Goal: Download file/media

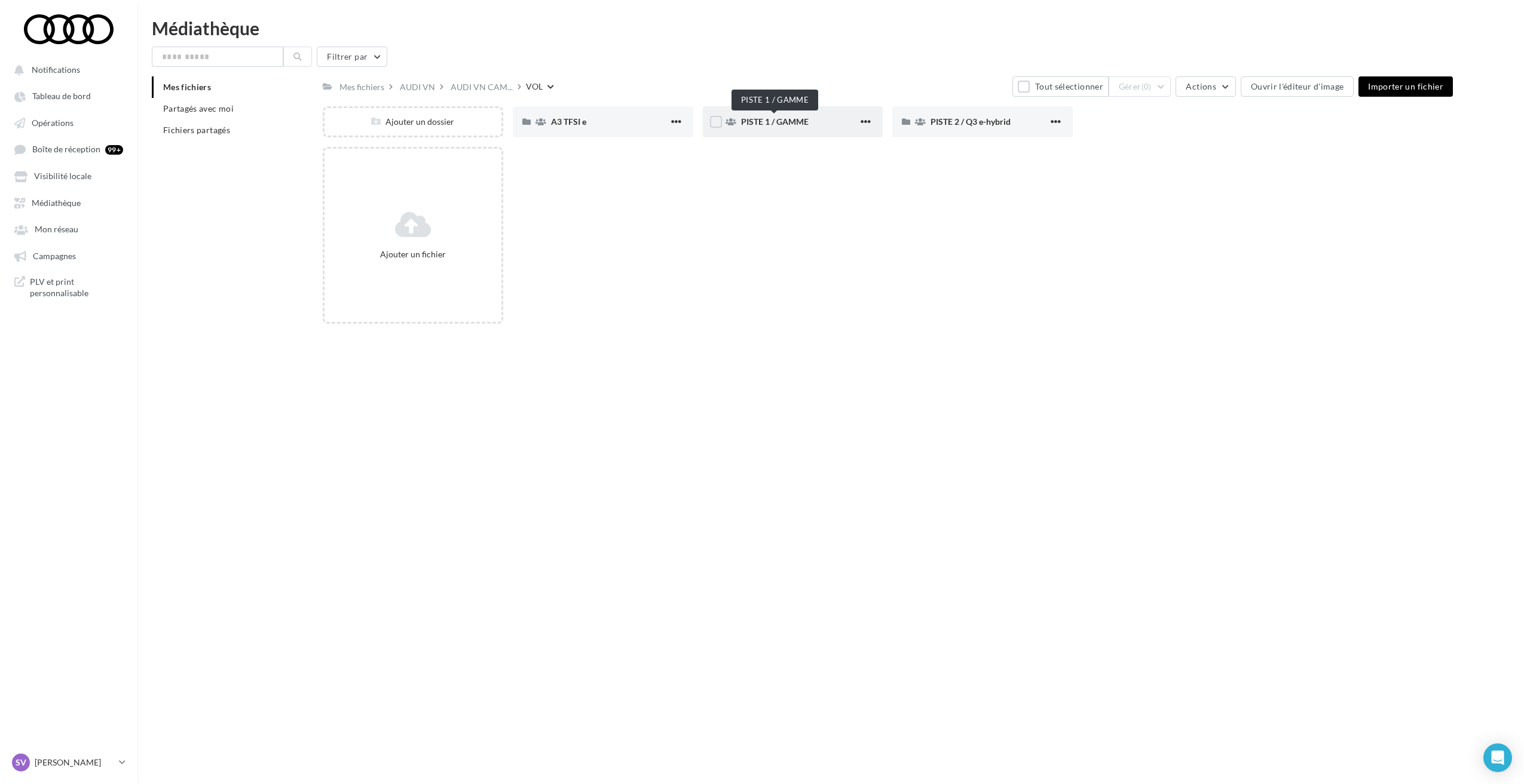
click at [782, 124] on span "PISTE 1 / GAMME" at bounding box center [774, 121] width 68 height 10
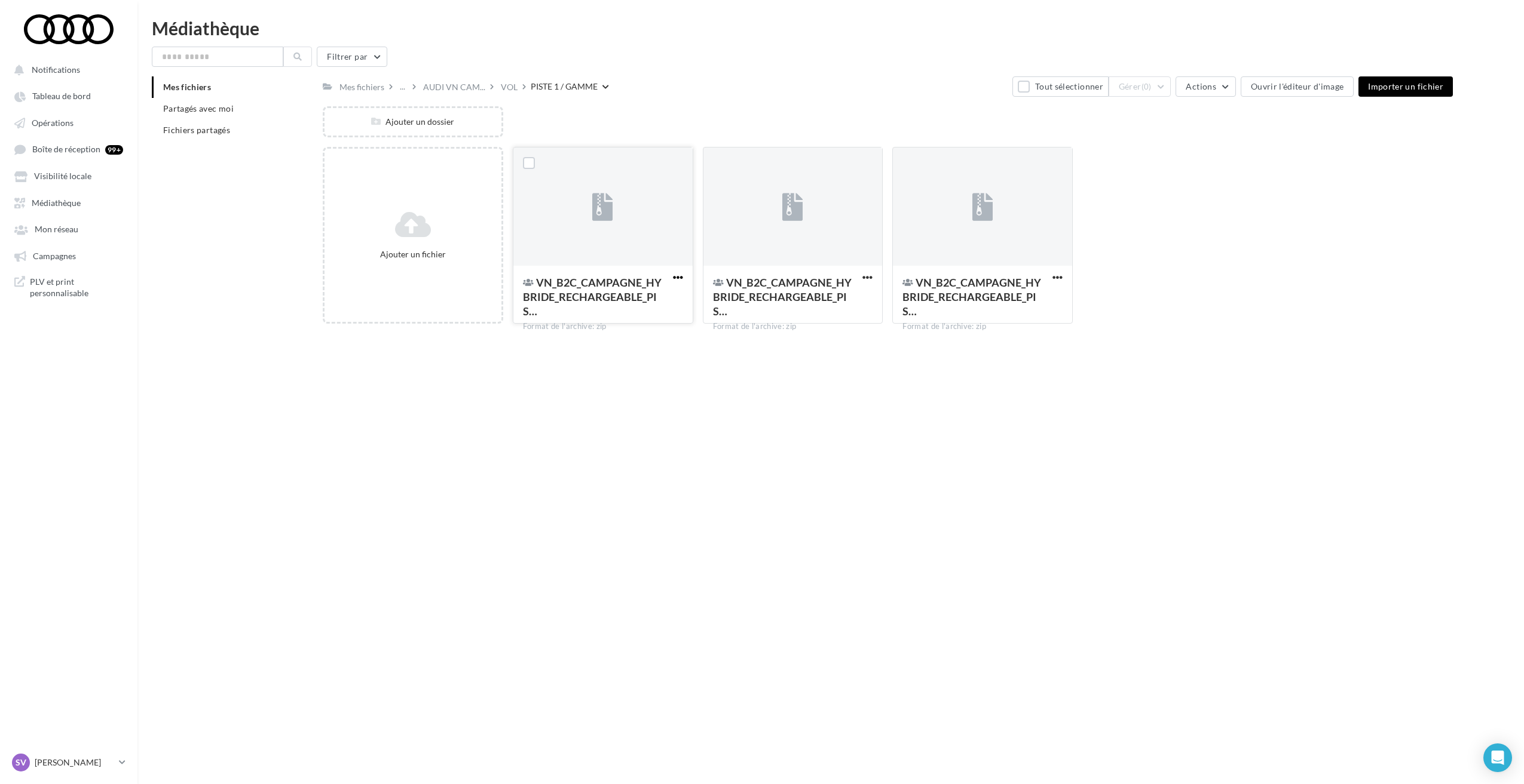
click at [676, 274] on span "button" at bounding box center [677, 277] width 10 height 10
click at [630, 366] on button "Télécharger" at bounding box center [619, 364] width 133 height 31
click at [676, 275] on span "button" at bounding box center [677, 277] width 10 height 10
click at [612, 366] on button "Télécharger" at bounding box center [619, 364] width 133 height 31
click at [871, 278] on span "button" at bounding box center [867, 277] width 10 height 10
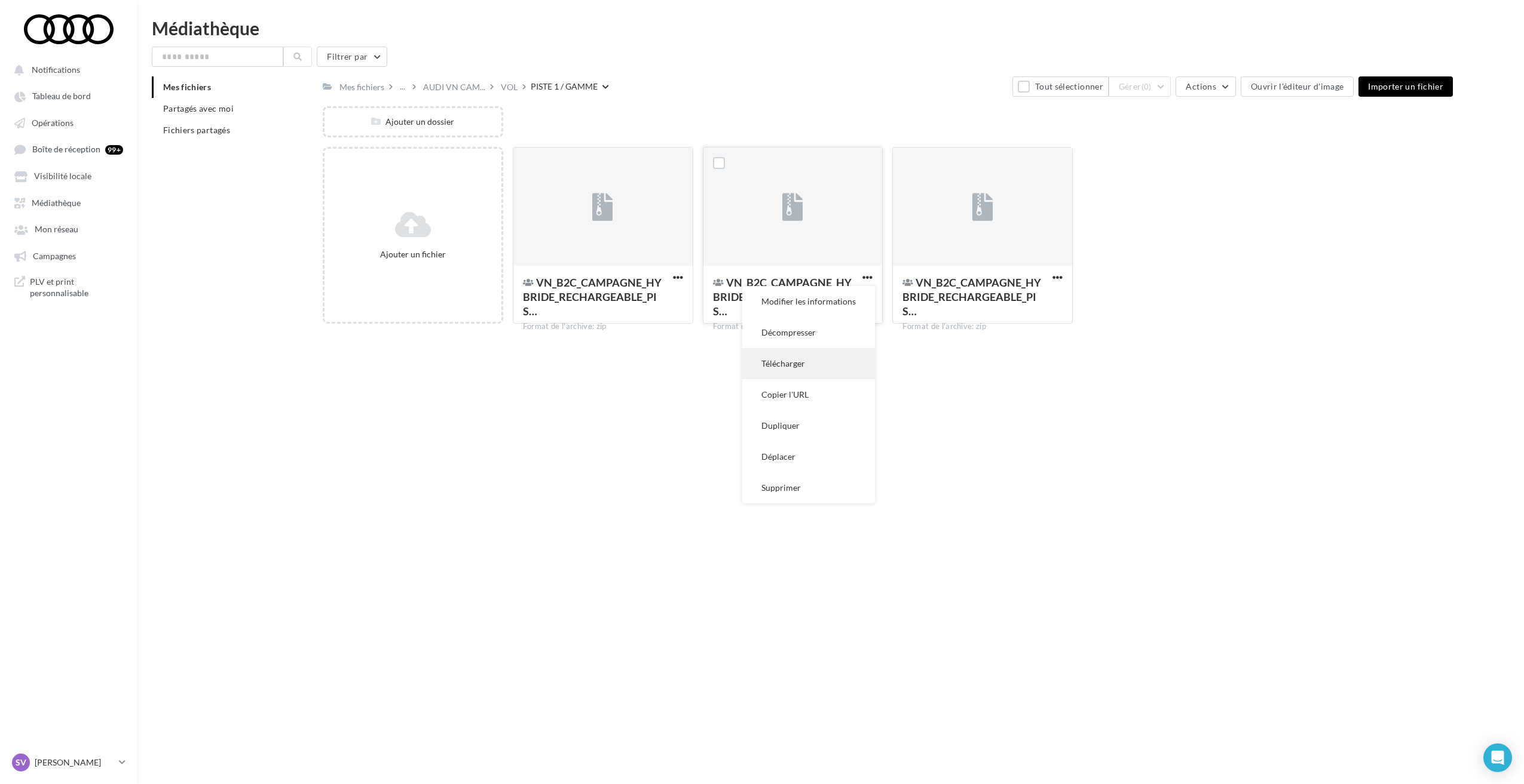
click at [810, 368] on button "Télécharger" at bounding box center [808, 364] width 133 height 31
click at [1057, 278] on span "button" at bounding box center [1057, 277] width 10 height 10
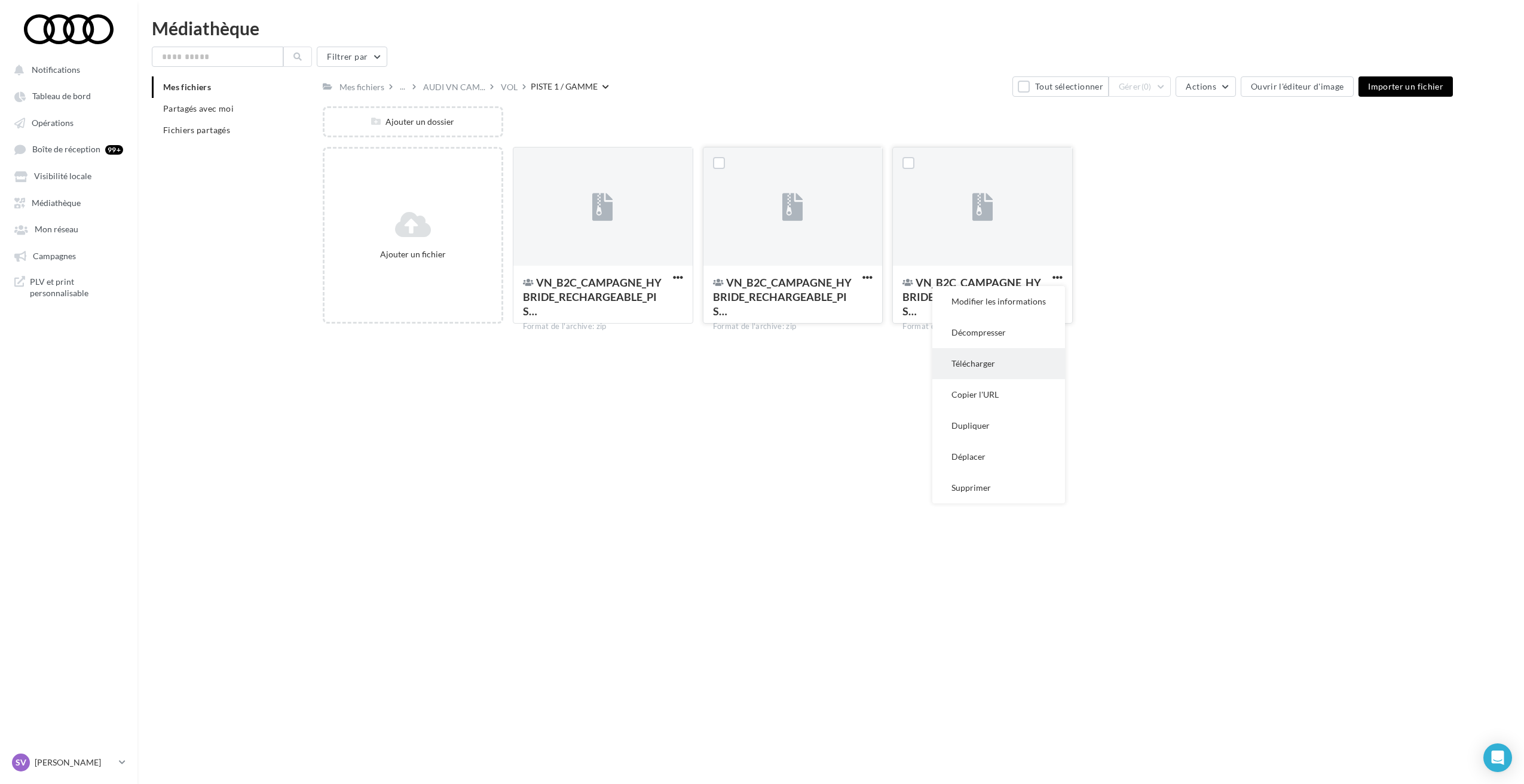
click at [960, 360] on button "Télécharger" at bounding box center [998, 364] width 133 height 31
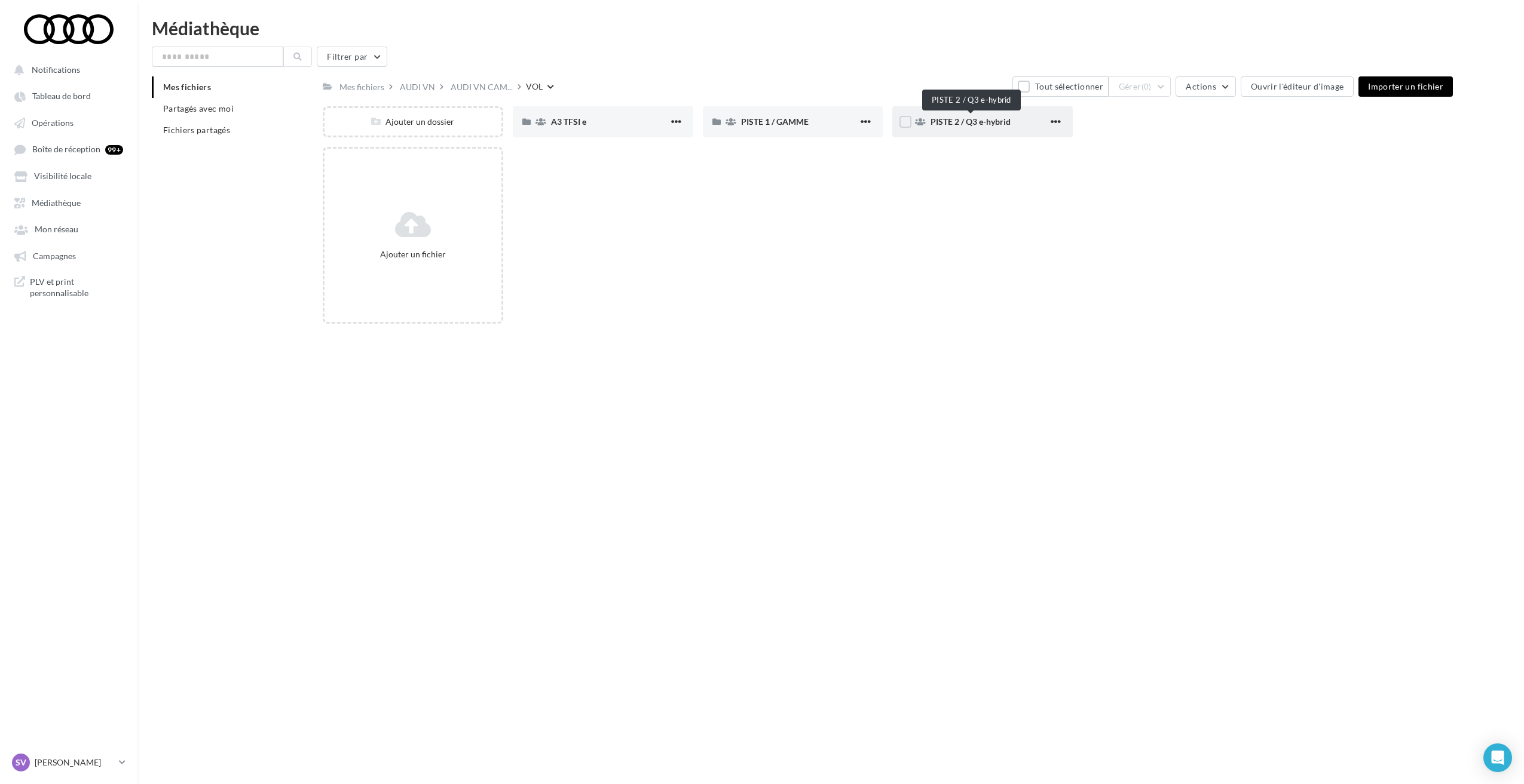
click at [976, 124] on span "PISTE 2 / Q3 e-hybrid" at bounding box center [970, 121] width 80 height 10
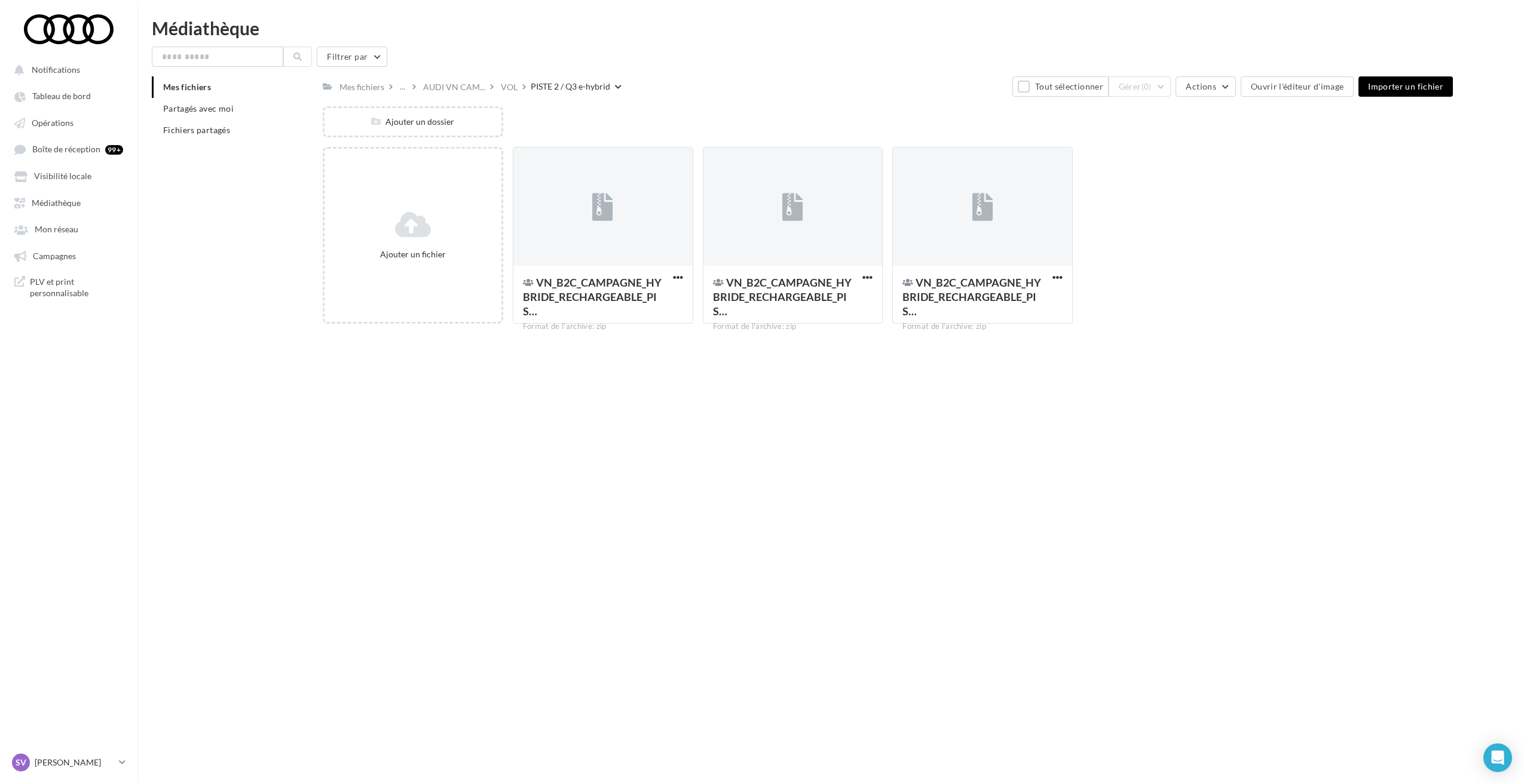
drag, startPoint x: 749, startPoint y: 402, endPoint x: 749, endPoint y: 396, distance: 6.0
click at [749, 396] on div "Notifications Tableau de bord Opérations" at bounding box center [762, 411] width 1524 height 784
click at [677, 277] on span "button" at bounding box center [677, 277] width 10 height 10
click at [735, 369] on div "Notifications Tableau de bord Opérations" at bounding box center [762, 411] width 1524 height 784
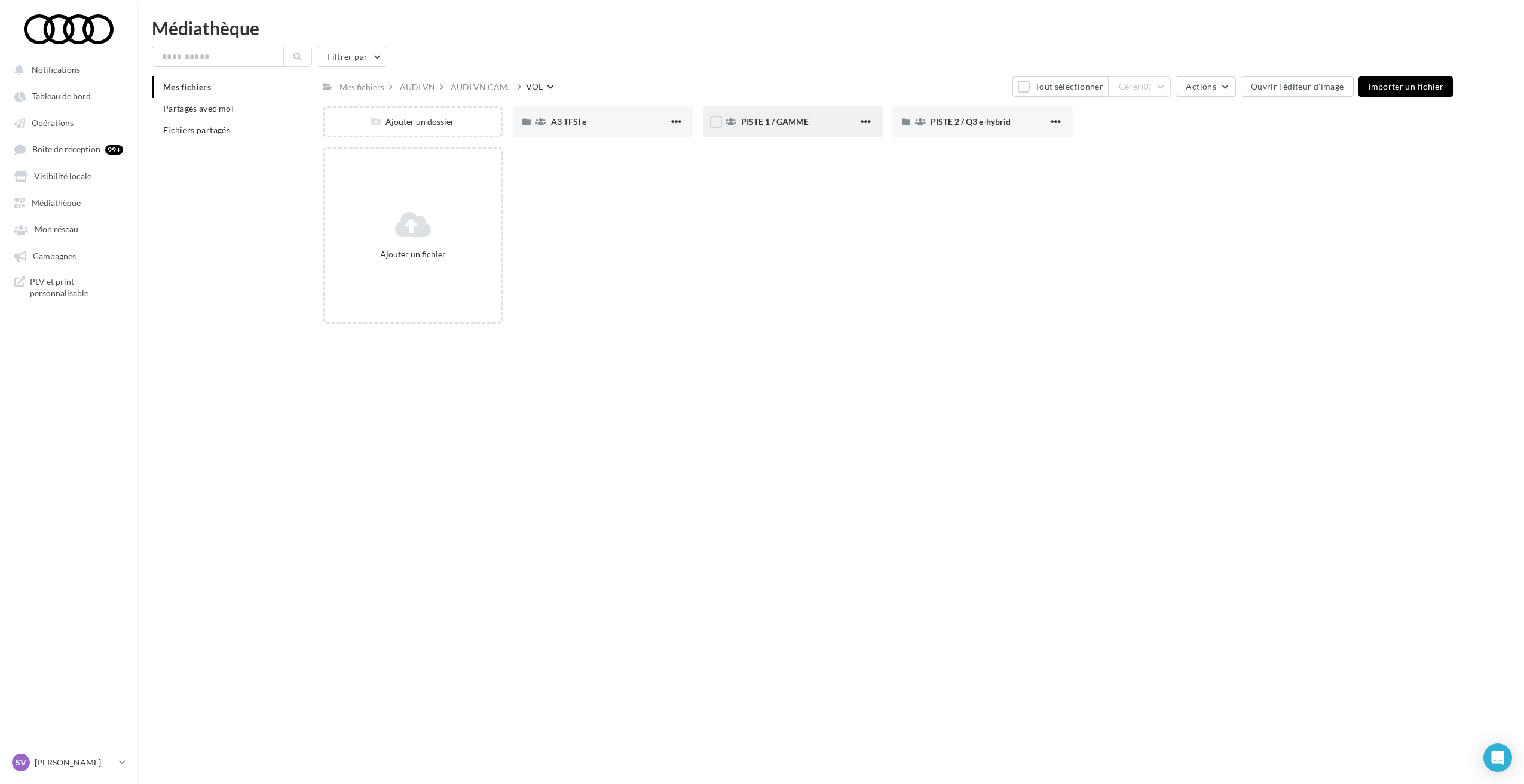
click at [755, 125] on span "PISTE 1 / GAMME" at bounding box center [774, 121] width 68 height 10
click at [948, 127] on div "PISTE 2 / Q3 e-hybrid" at bounding box center [989, 122] width 118 height 12
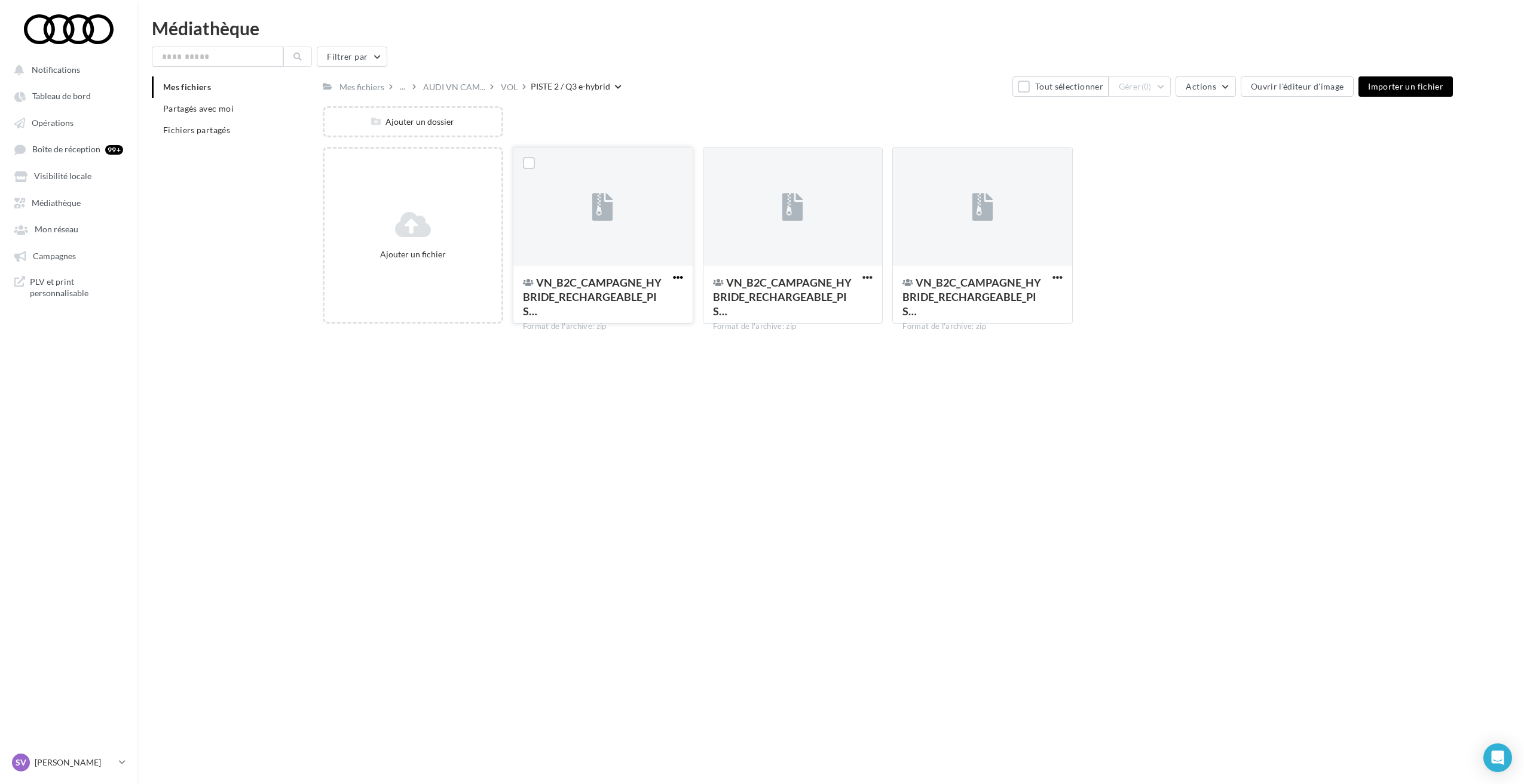
click at [675, 277] on span "button" at bounding box center [677, 277] width 10 height 10
click at [625, 361] on button "Télécharger" at bounding box center [619, 364] width 133 height 31
